Goal: Task Accomplishment & Management: Complete application form

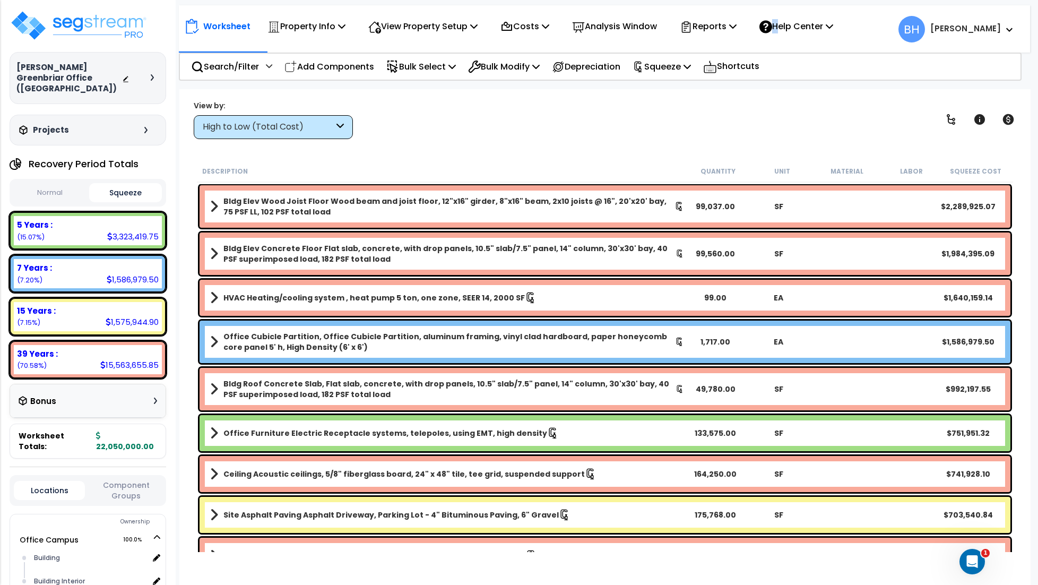
scroll to position [7, 0]
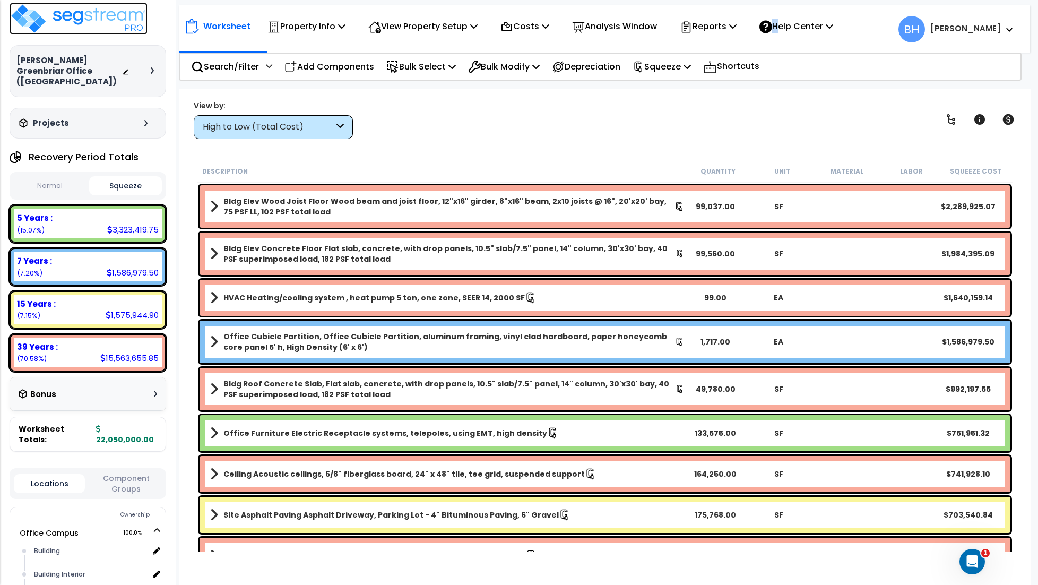
click at [107, 25] on img at bounding box center [79, 19] width 138 height 32
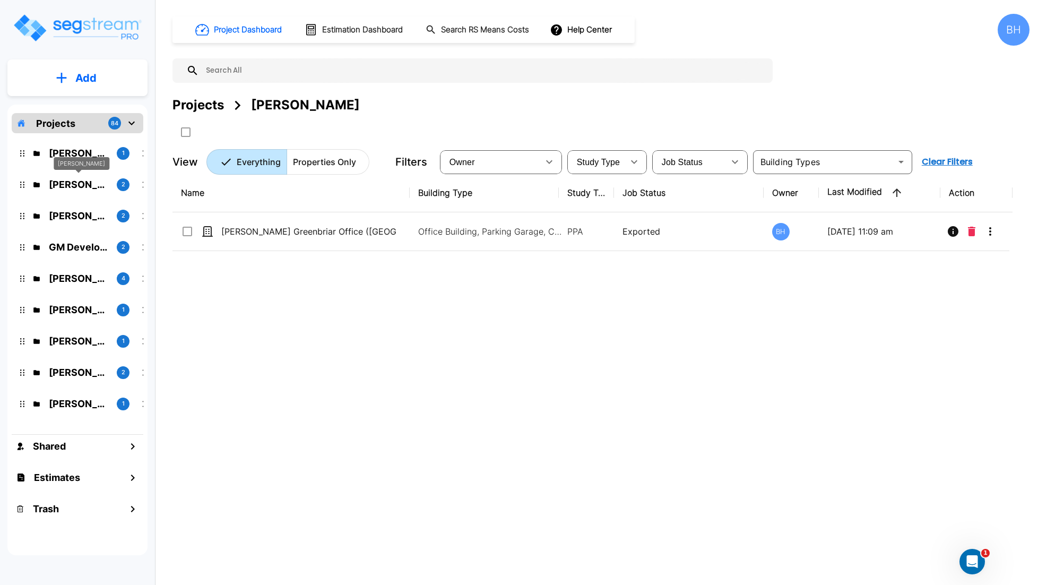
click at [68, 188] on p "Thomas Bittner" at bounding box center [78, 184] width 59 height 14
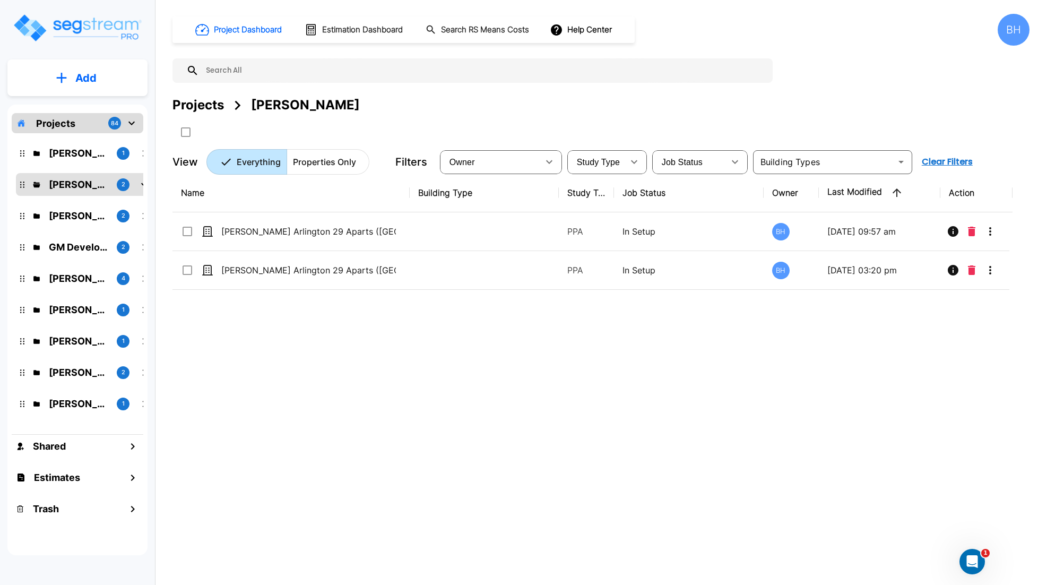
drag, startPoint x: 476, startPoint y: 315, endPoint x: 472, endPoint y: 298, distance: 16.9
click at [476, 315] on div "Name Building Type Study Type Job Status Owner Last Modified Action Bittner Arl…" at bounding box center [592, 355] width 840 height 362
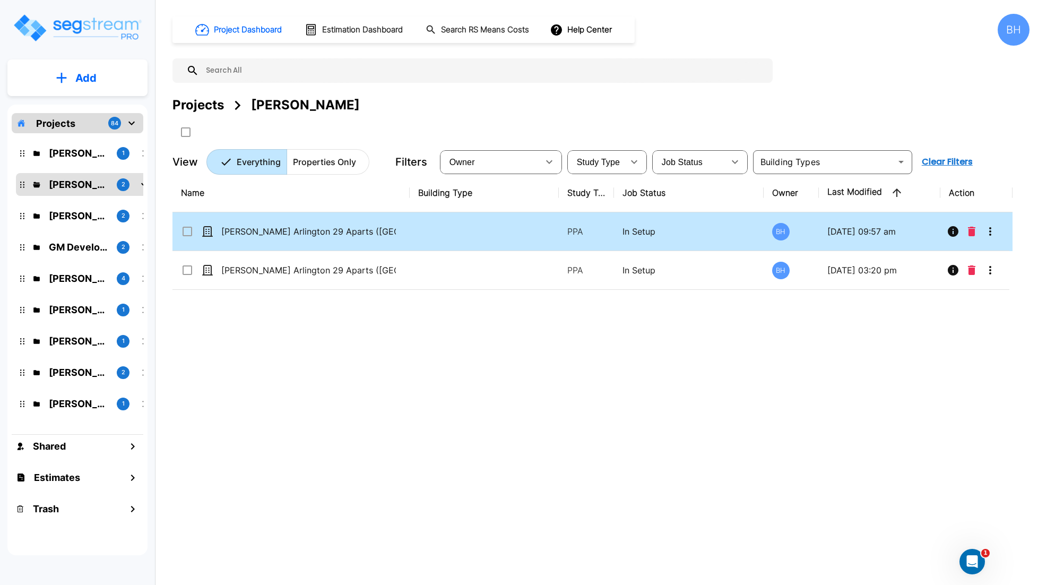
click at [453, 238] on td at bounding box center [484, 231] width 149 height 39
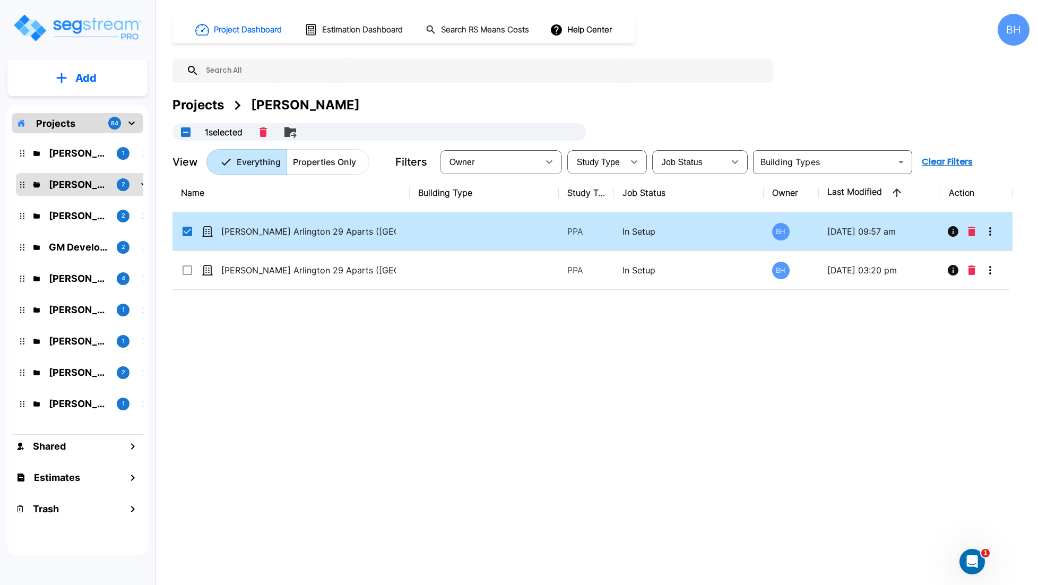
click at [454, 238] on td at bounding box center [484, 231] width 149 height 39
checkbox input "false"
click at [454, 238] on td at bounding box center [484, 231] width 149 height 39
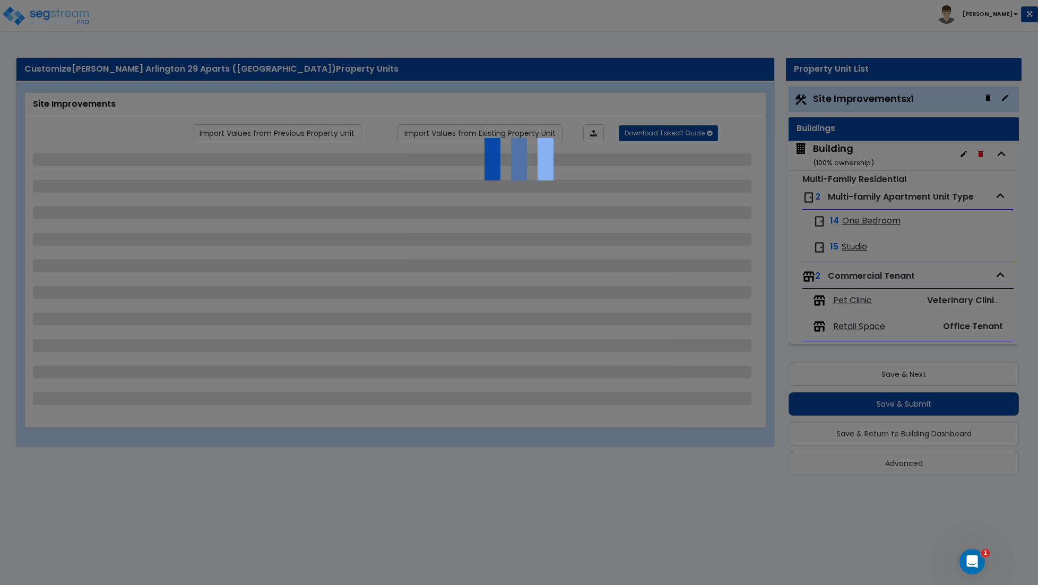
select select "2"
select select "1"
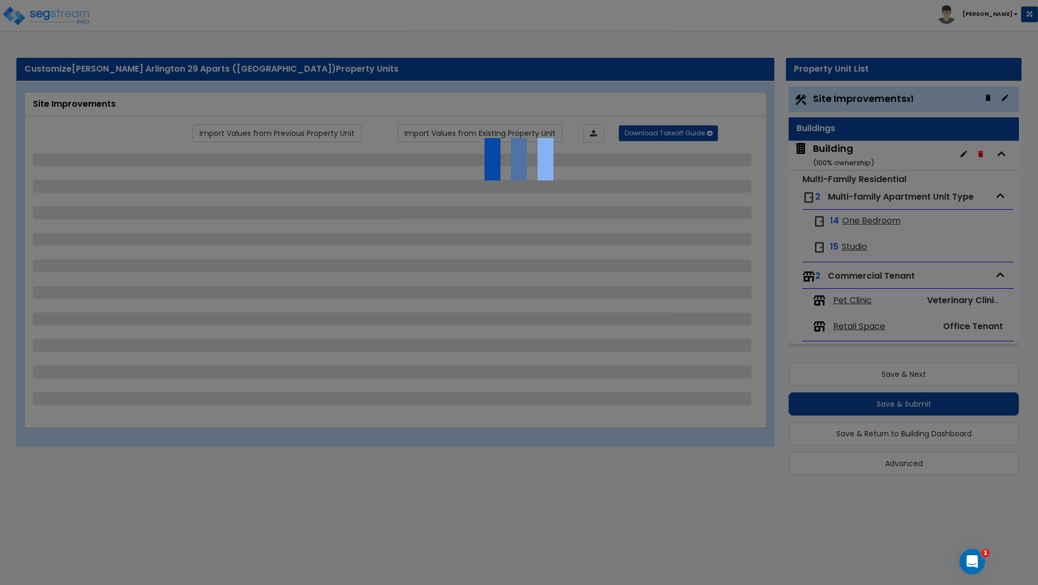
select select "1"
select select "2"
select select "1"
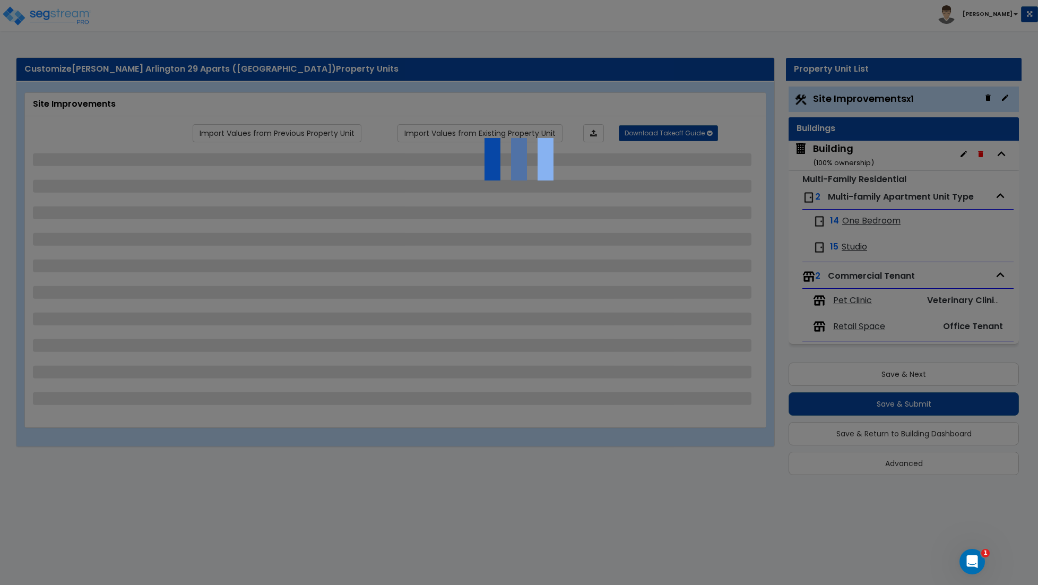
select select "2"
select select "1"
select select "3"
select select "1"
select select "2"
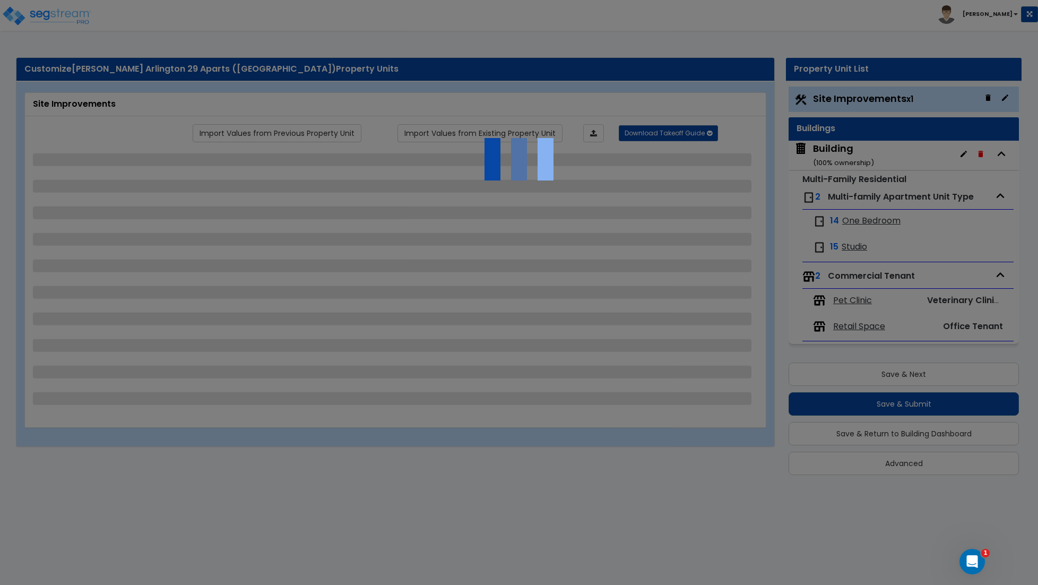
select select "1"
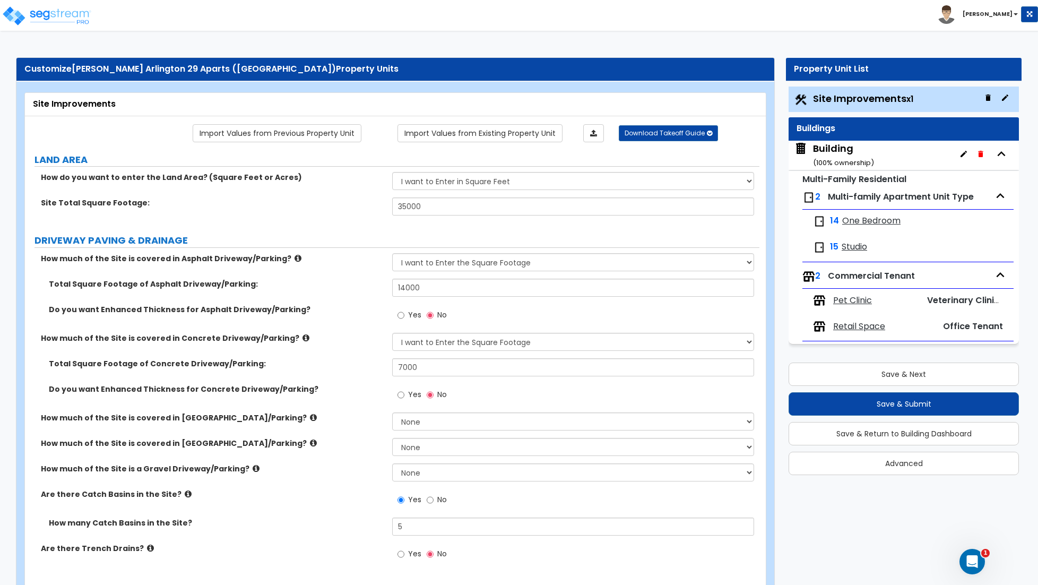
click at [891, 299] on div "Pet Clinic" at bounding box center [865, 300] width 105 height 13
click at [880, 280] on span "Commercial Tenant" at bounding box center [871, 276] width 87 height 12
click at [870, 303] on span "Pet Clinic" at bounding box center [852, 300] width 39 height 12
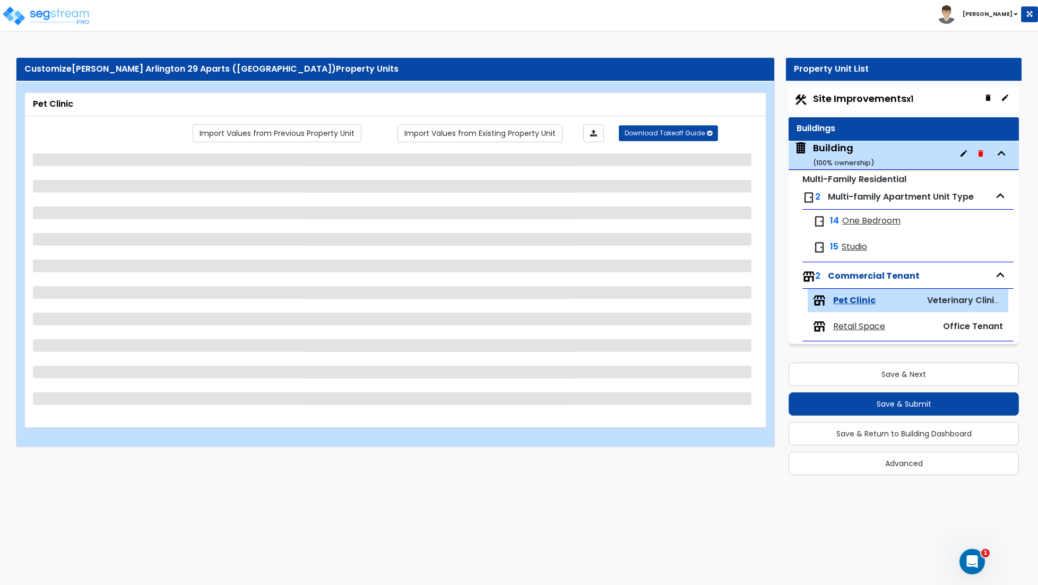
select select "1"
select select "2"
select select "3"
select select "1"
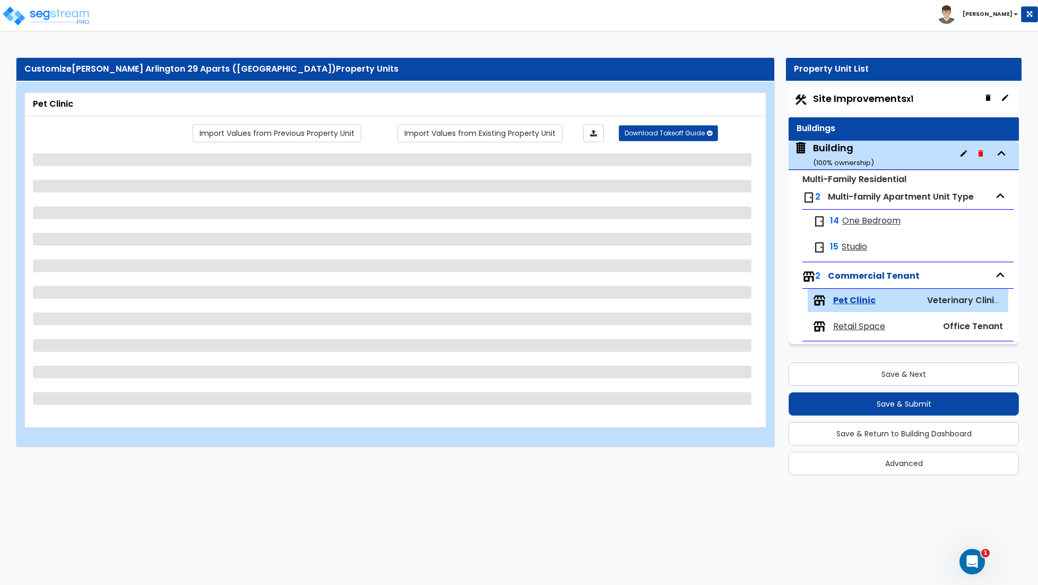
select select "3"
select select "1"
select select "3"
select select "2"
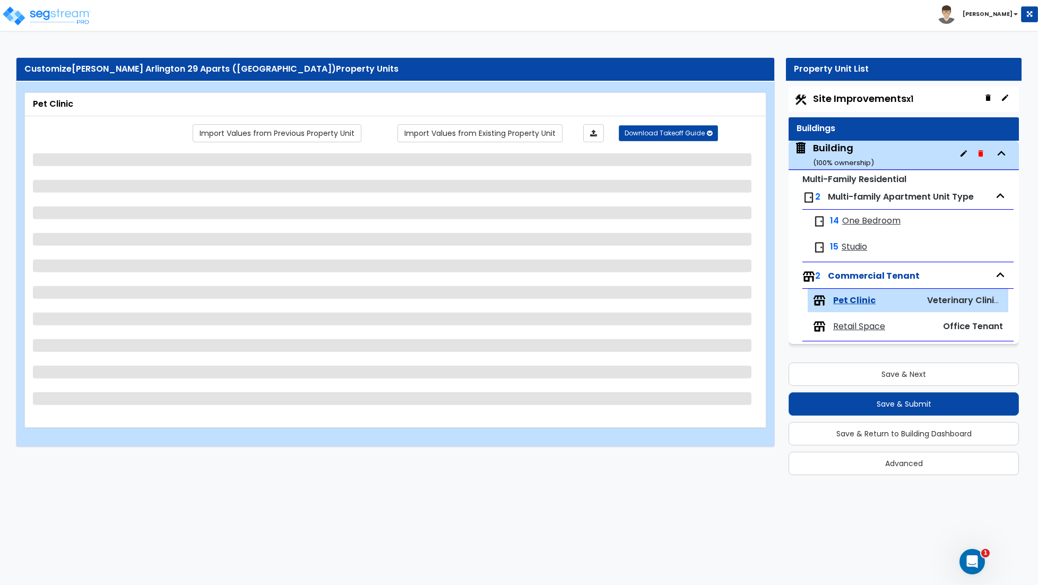
select select "1"
select select "4"
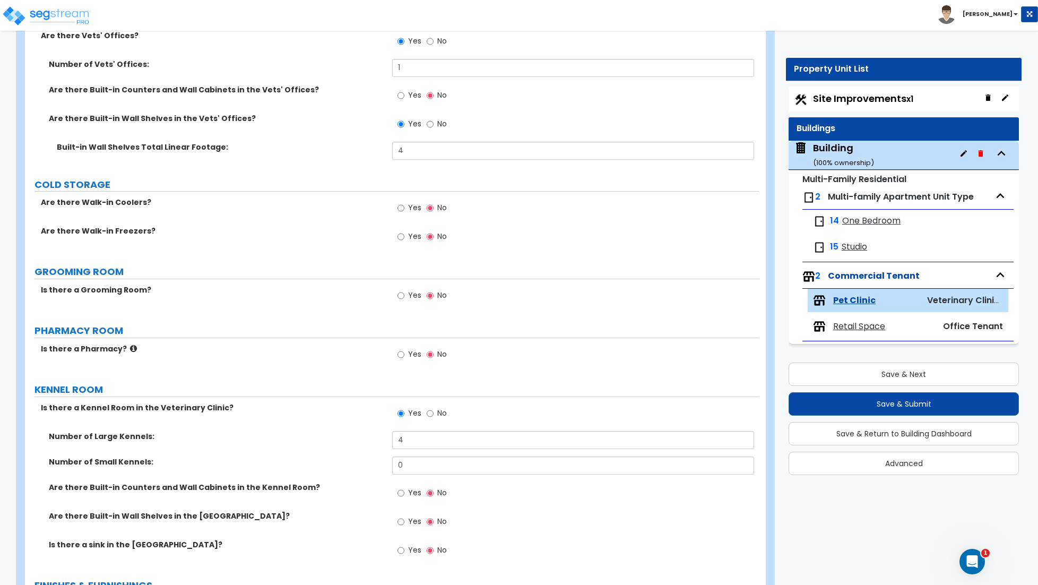
scroll to position [1139, 0]
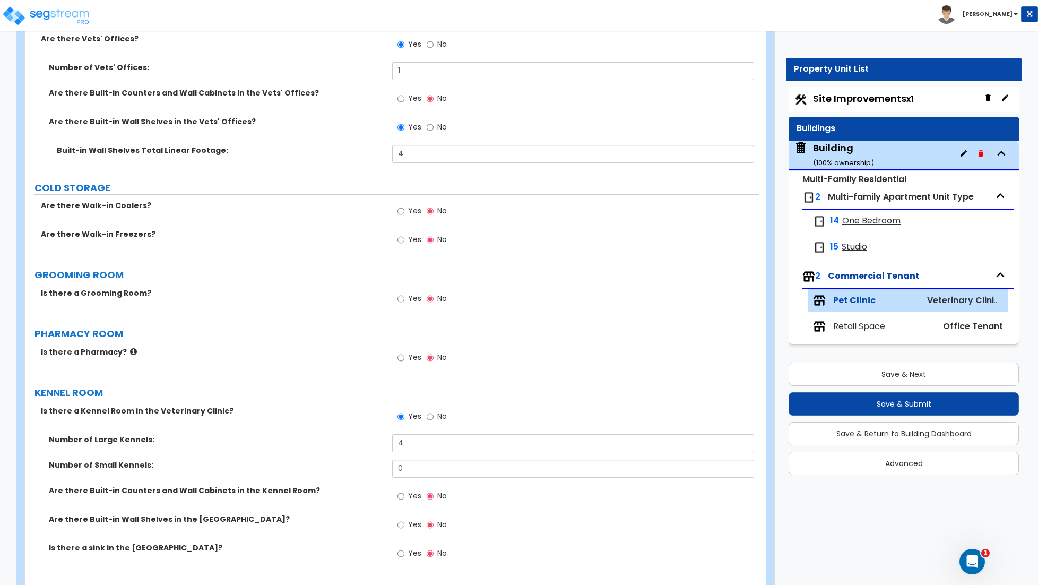
click at [846, 331] on span "Retail Space" at bounding box center [859, 326] width 52 height 12
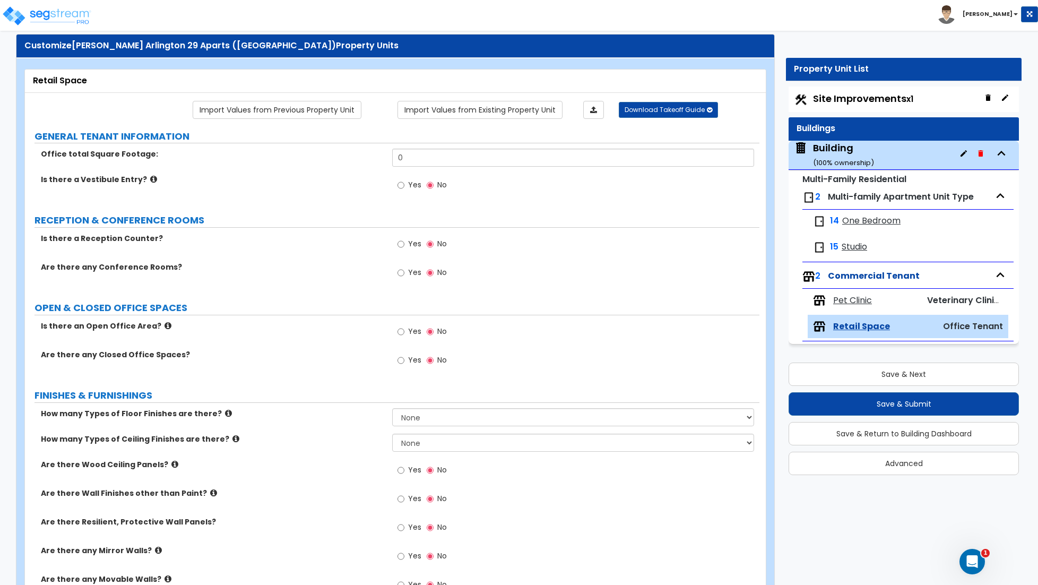
scroll to position [0, 0]
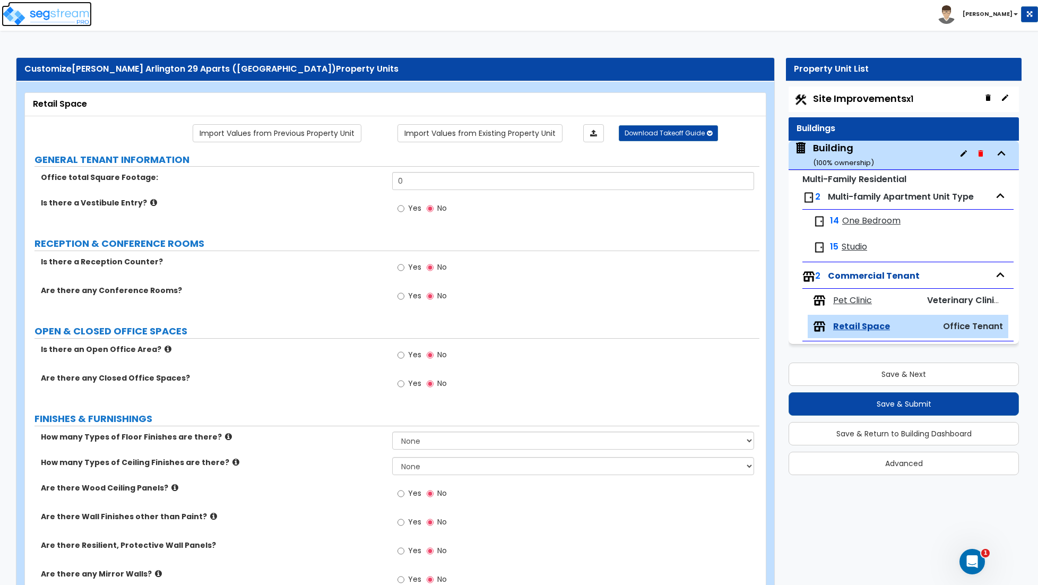
click at [39, 22] on img at bounding box center [47, 15] width 90 height 21
